Goal: Navigation & Orientation: Go to known website

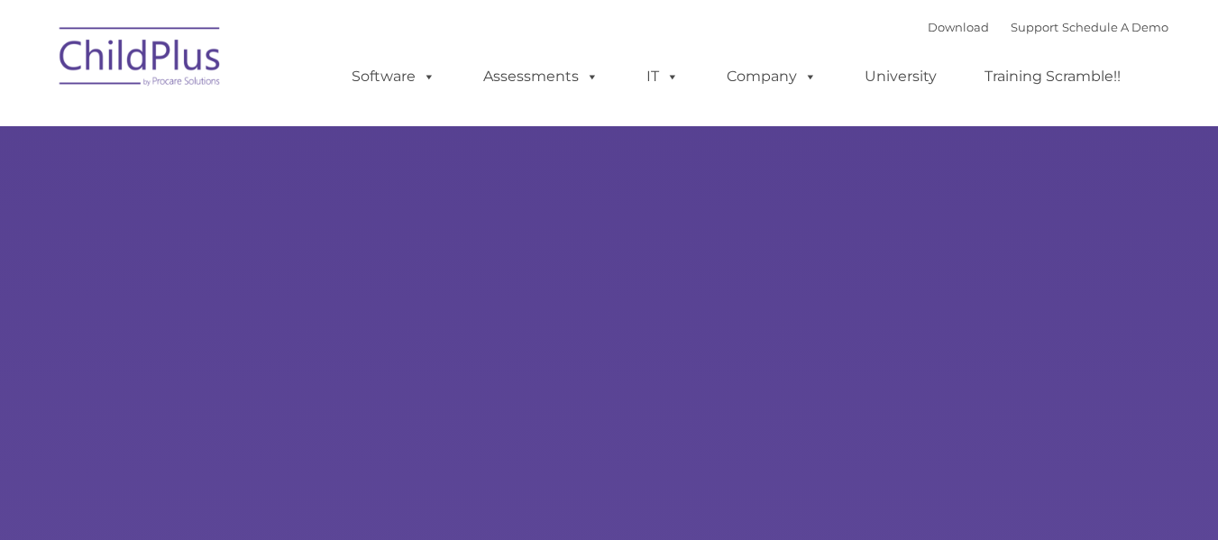
select select "MEDIUM"
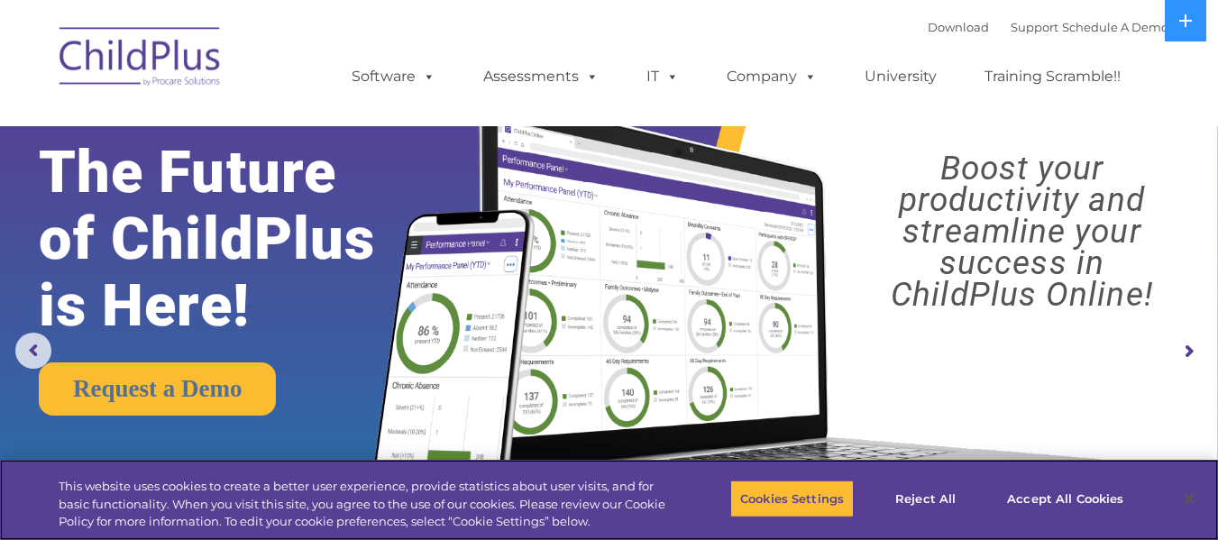
scroll to position [2, 0]
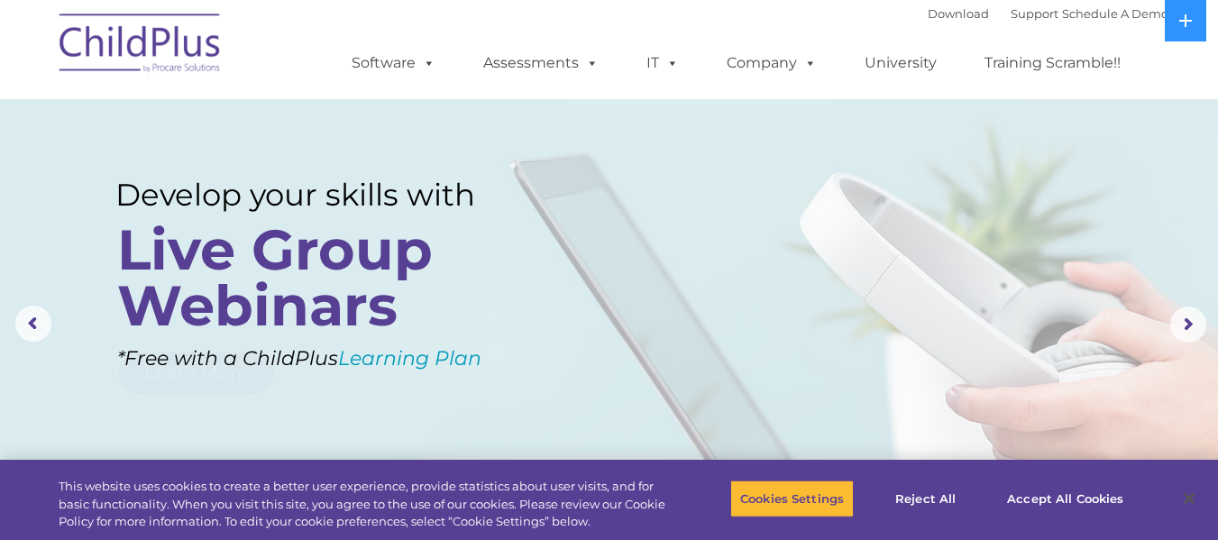
click at [182, 41] on img at bounding box center [141, 46] width 180 height 90
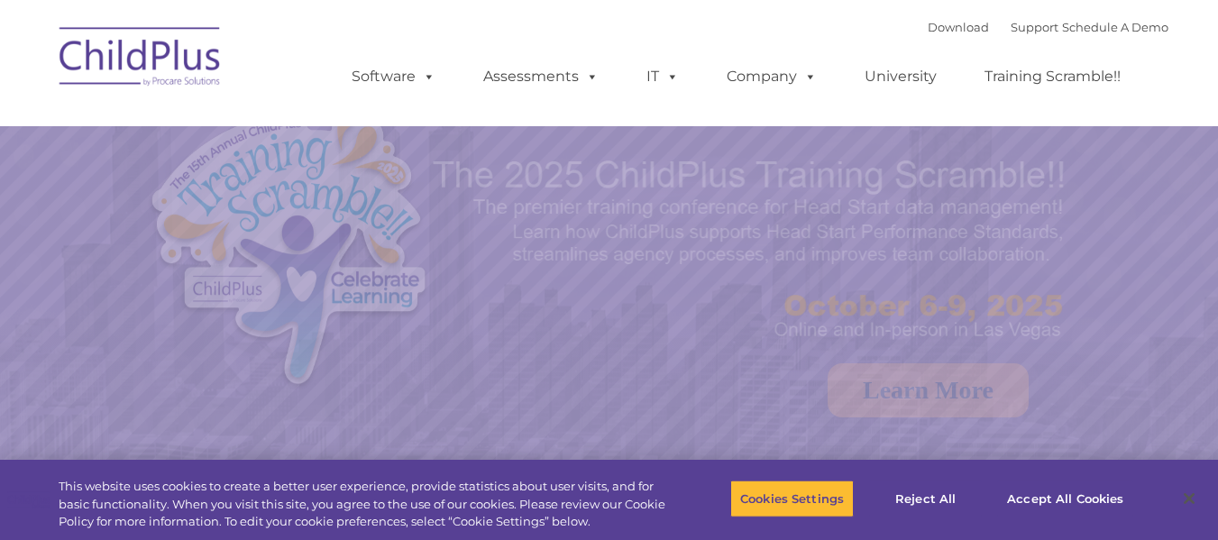
select select "MEDIUM"
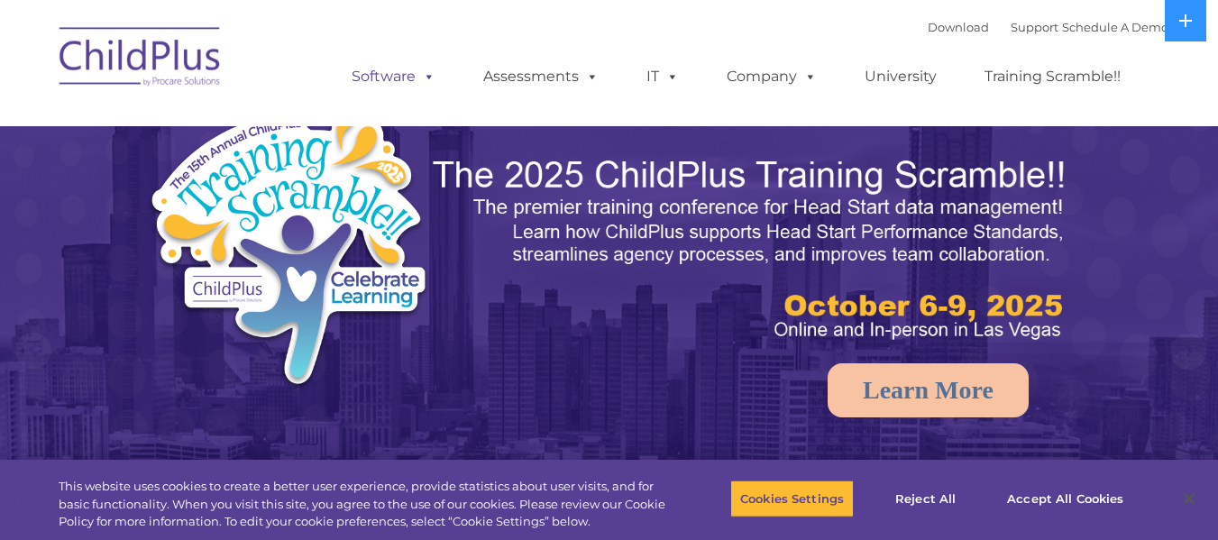
click at [428, 68] on span at bounding box center [426, 76] width 20 height 17
